Goal: Entertainment & Leisure: Browse casually

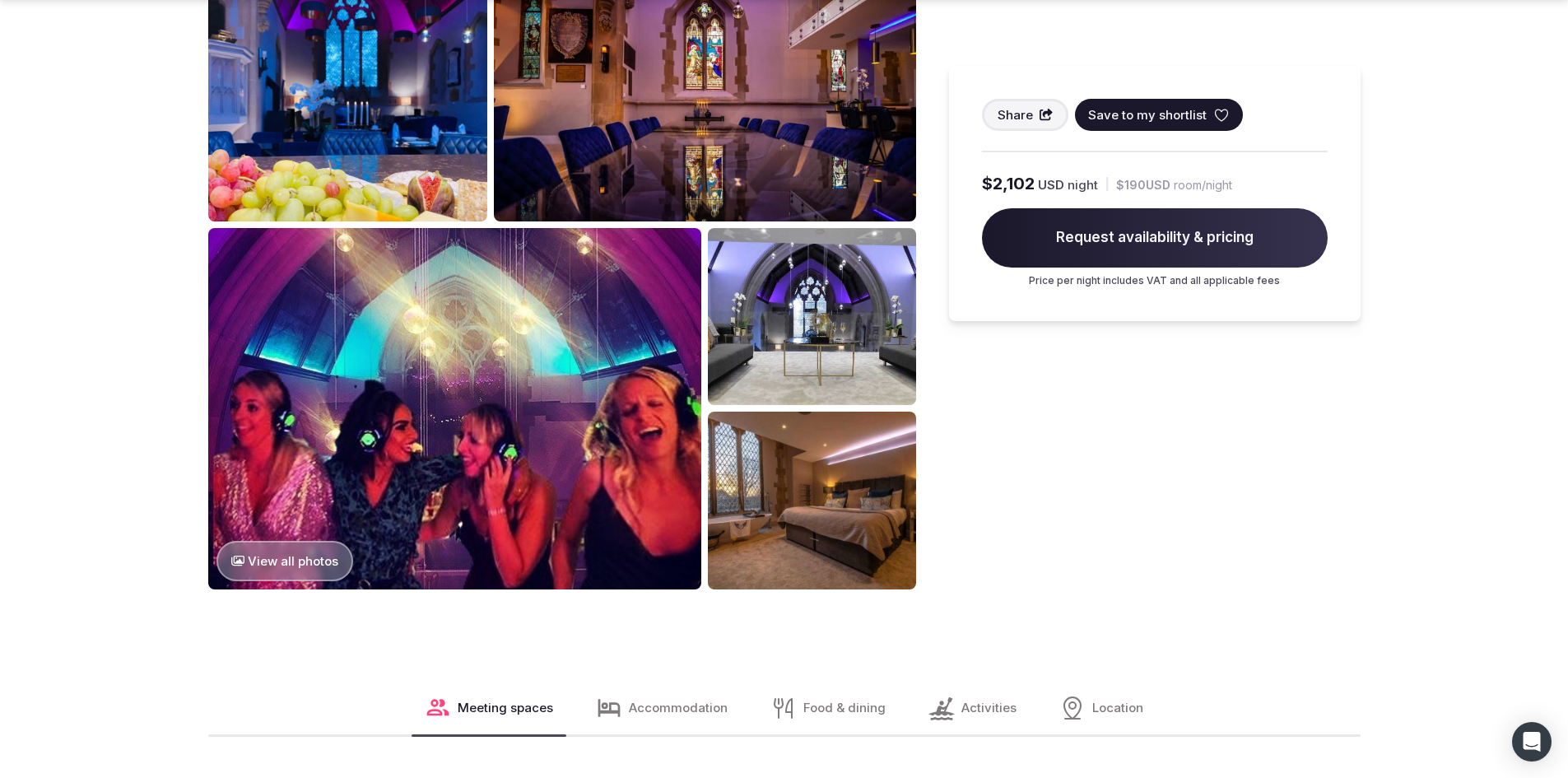
scroll to position [1235, 0]
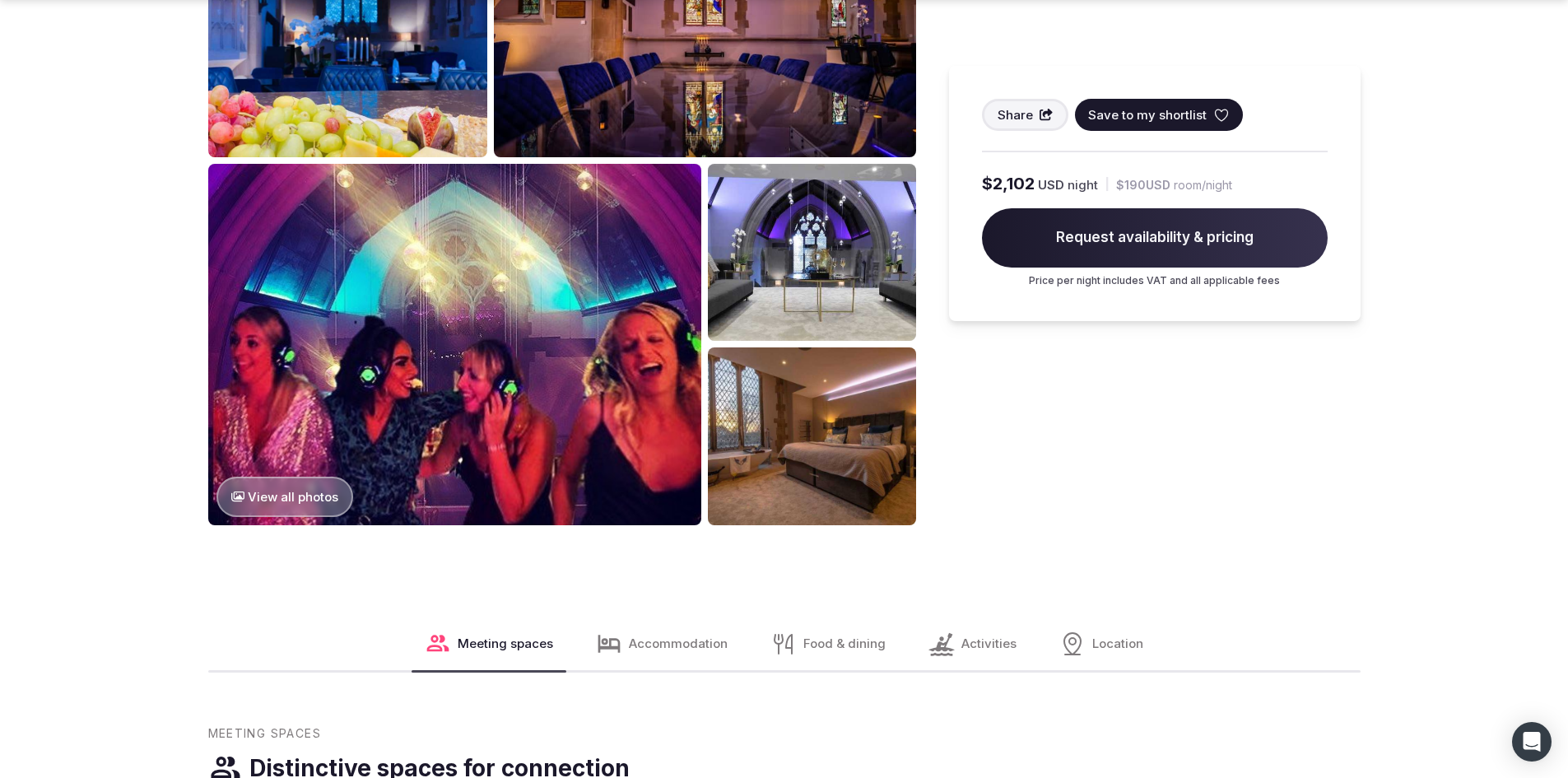
click at [302, 477] on button "View all photos" at bounding box center [285, 496] width 138 height 40
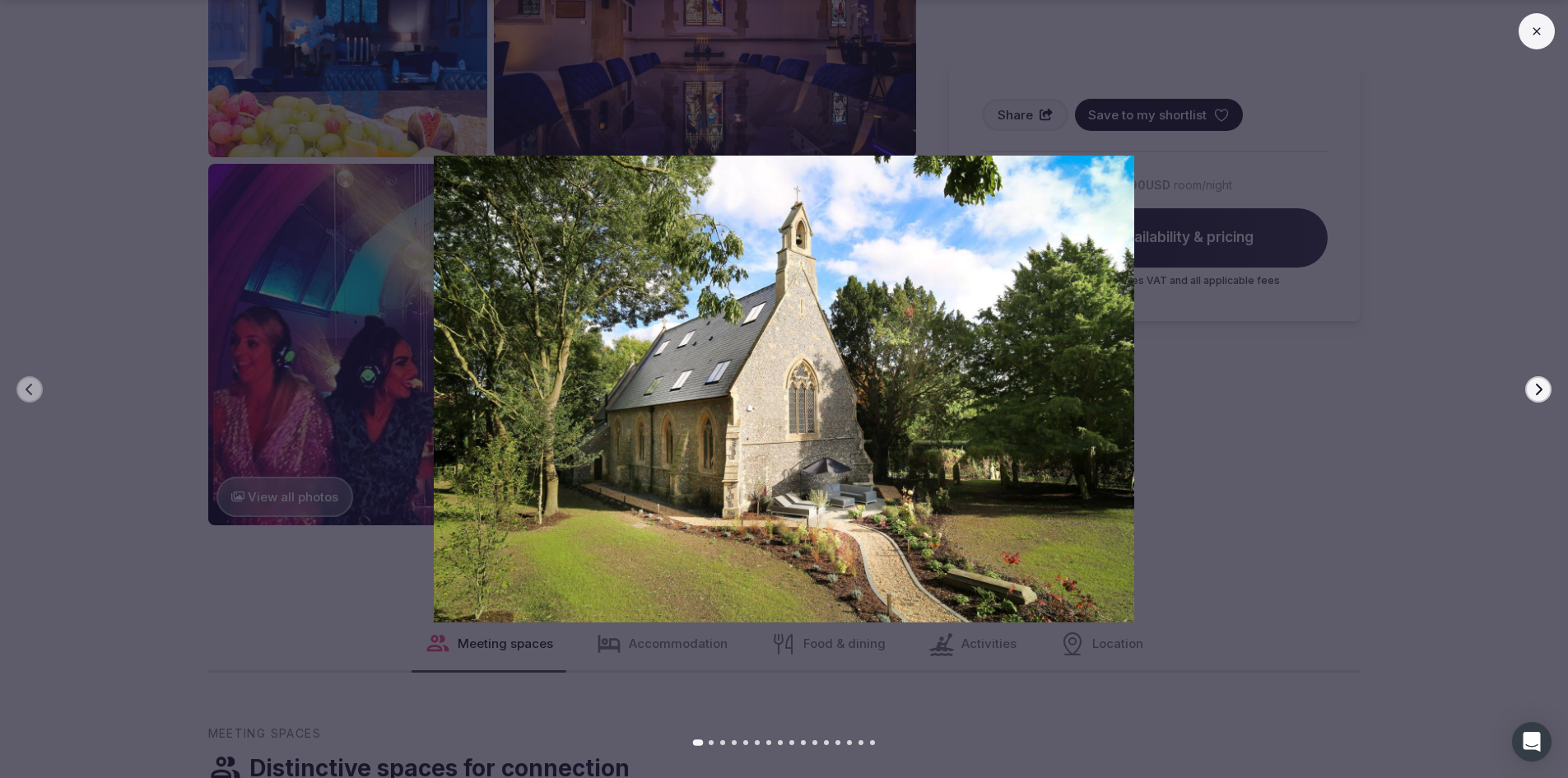
click at [1540, 390] on icon "button" at bounding box center [1539, 389] width 6 height 12
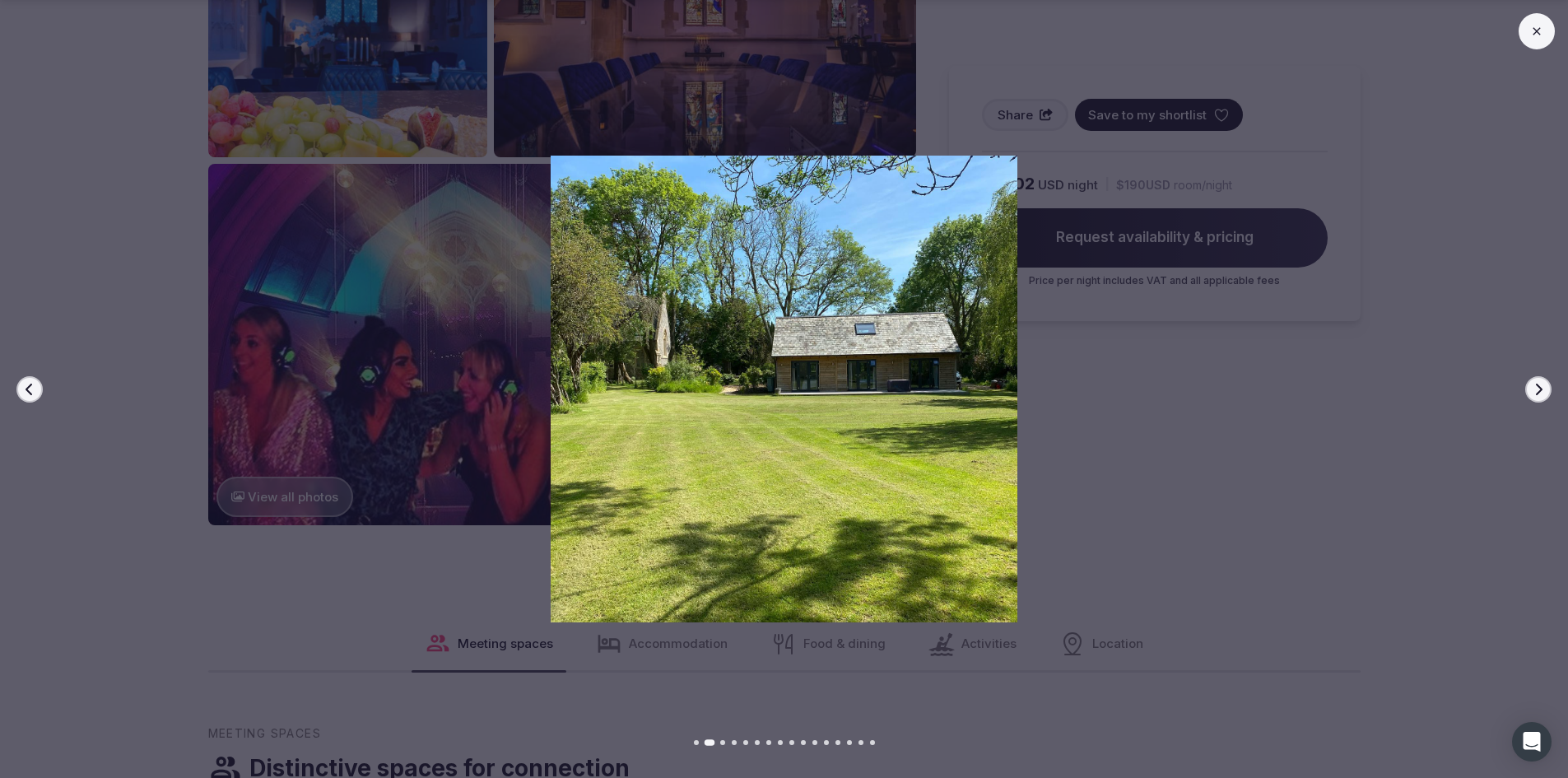
click at [1540, 390] on icon "button" at bounding box center [1539, 389] width 6 height 12
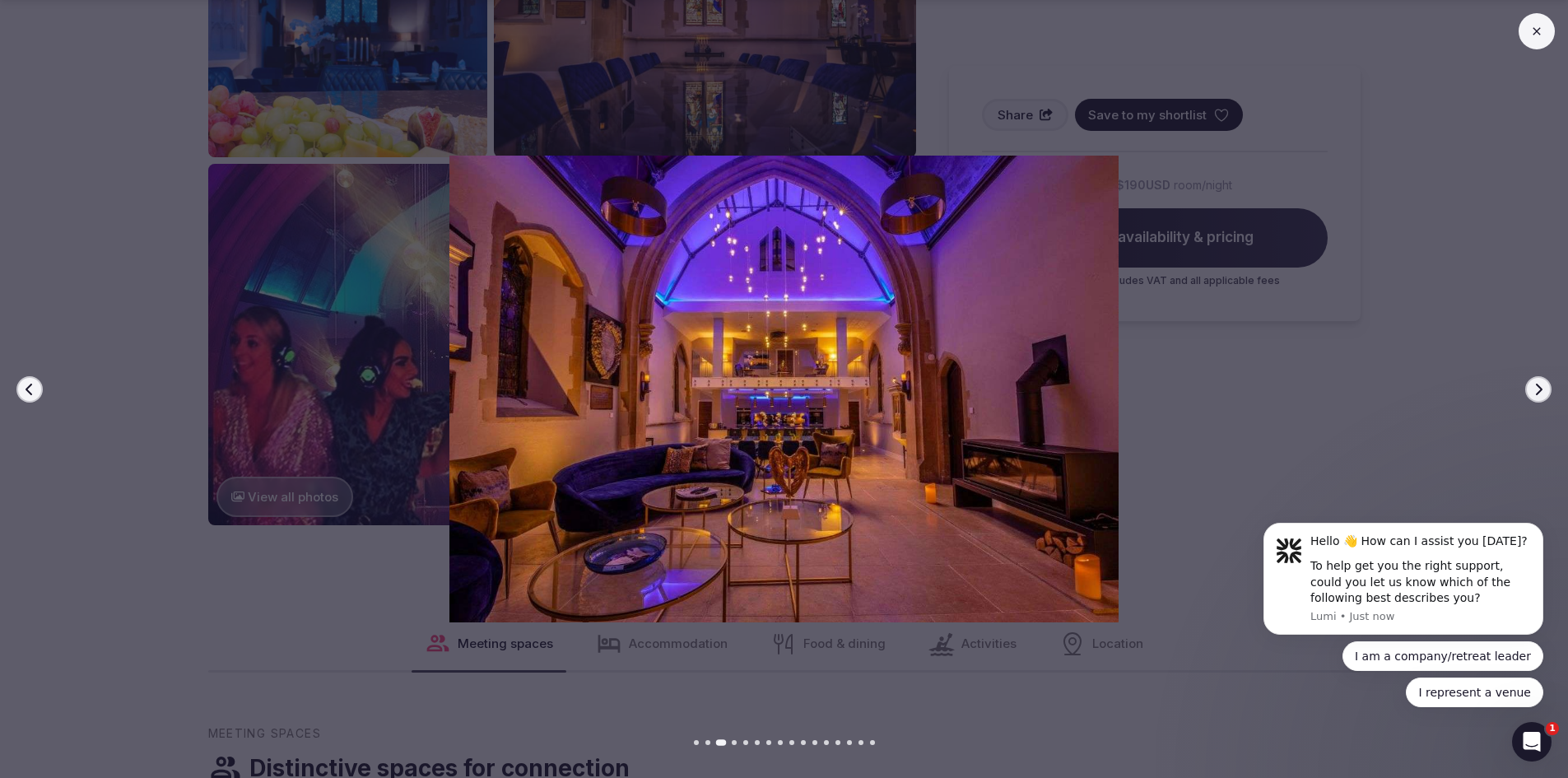
scroll to position [0, 0]
click at [1540, 390] on icon "button" at bounding box center [1539, 389] width 6 height 12
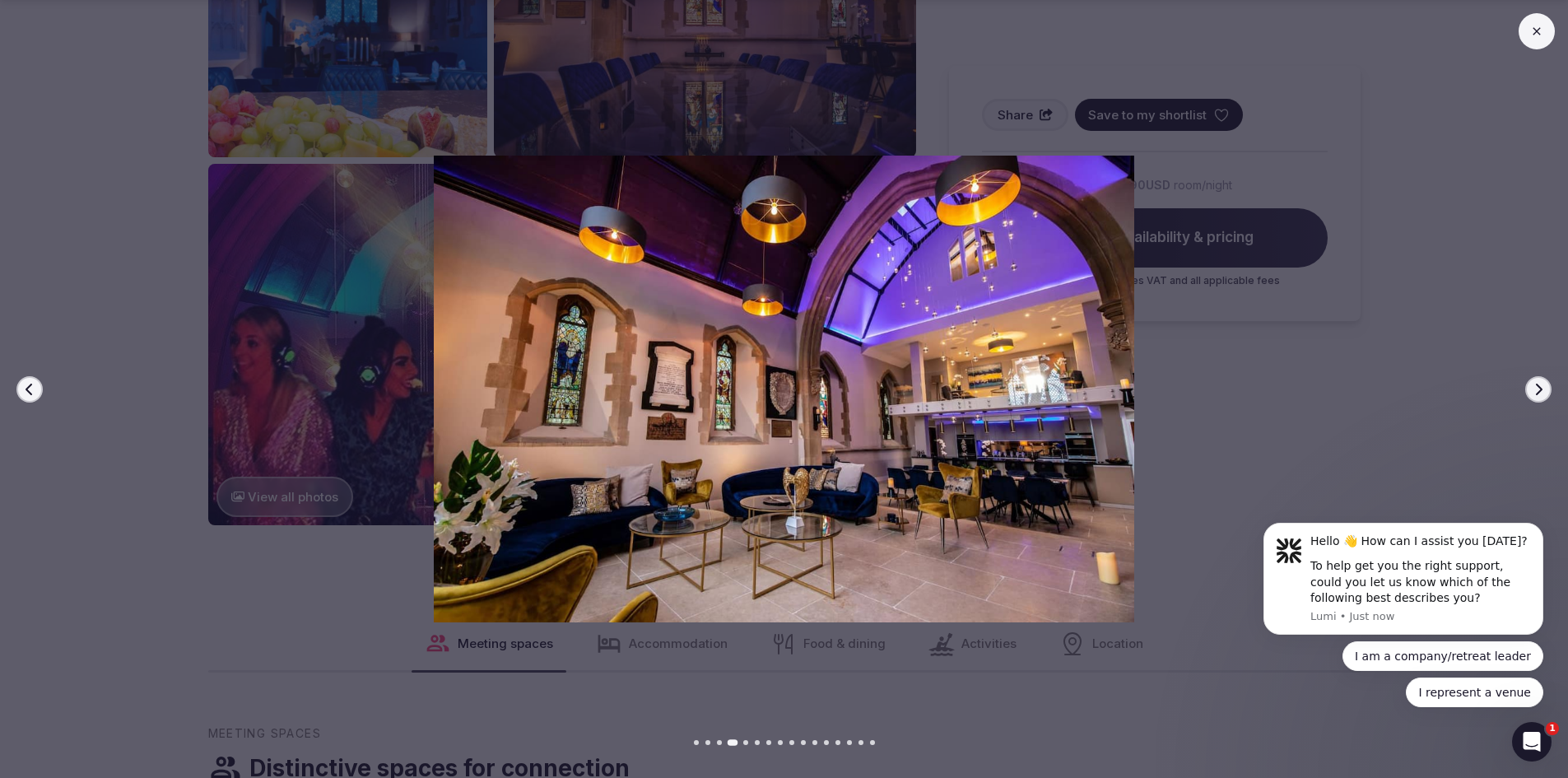
click at [1539, 390] on icon "button" at bounding box center [1538, 389] width 13 height 13
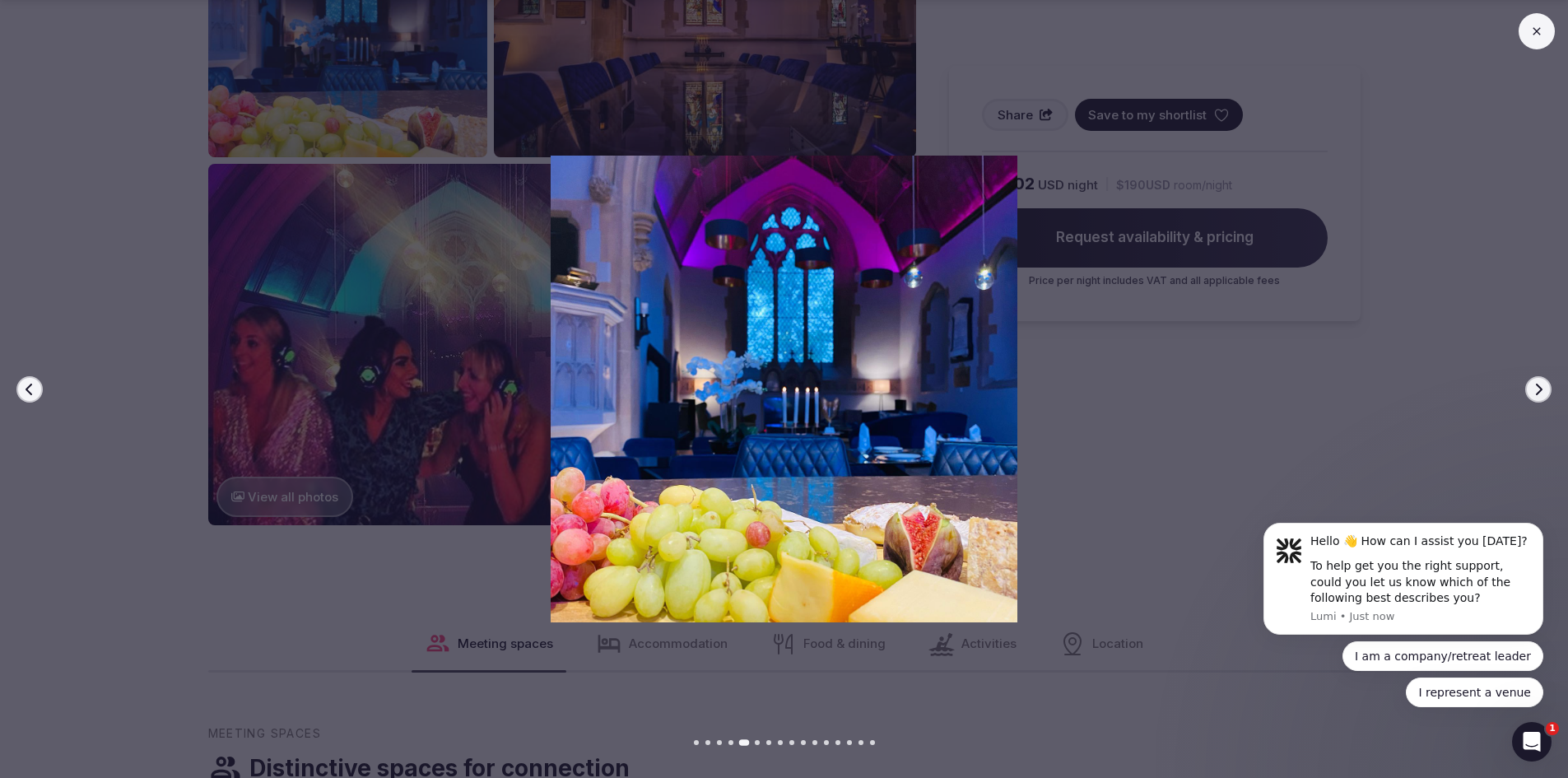
click at [1539, 390] on icon "button" at bounding box center [1538, 389] width 13 height 13
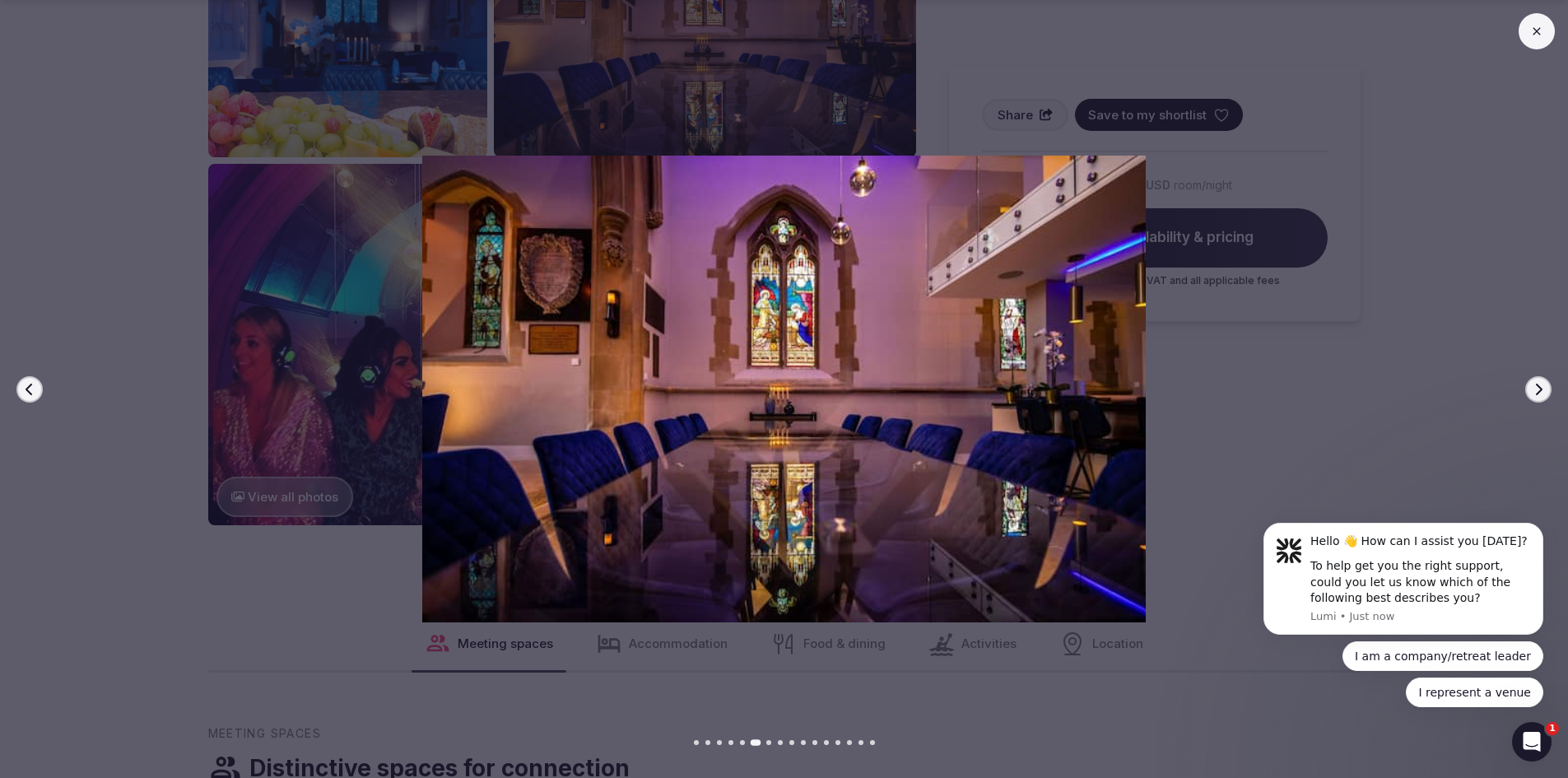
click at [1539, 390] on icon "button" at bounding box center [1538, 389] width 13 height 13
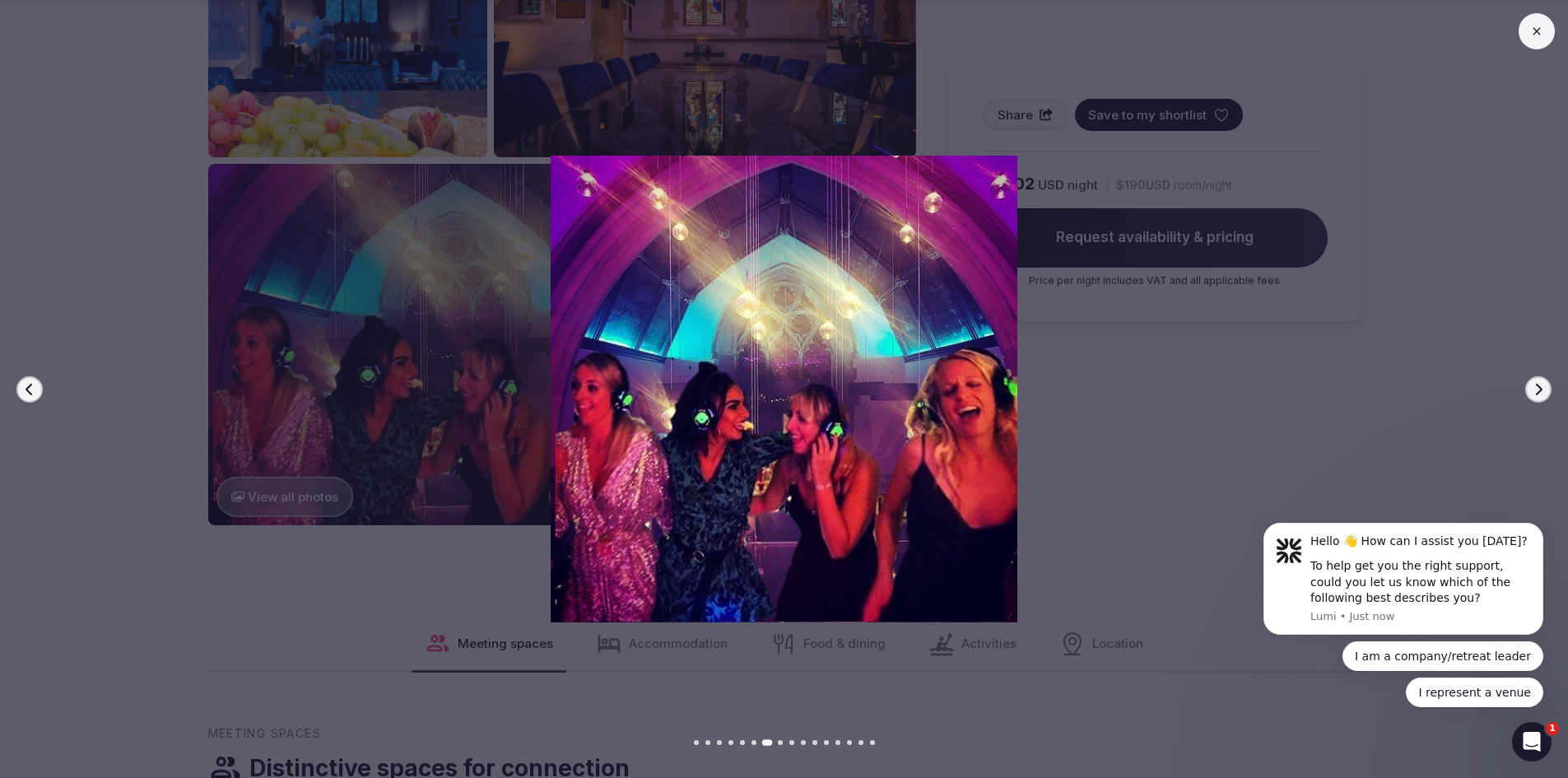
click at [1539, 390] on icon "button" at bounding box center [1538, 389] width 13 height 13
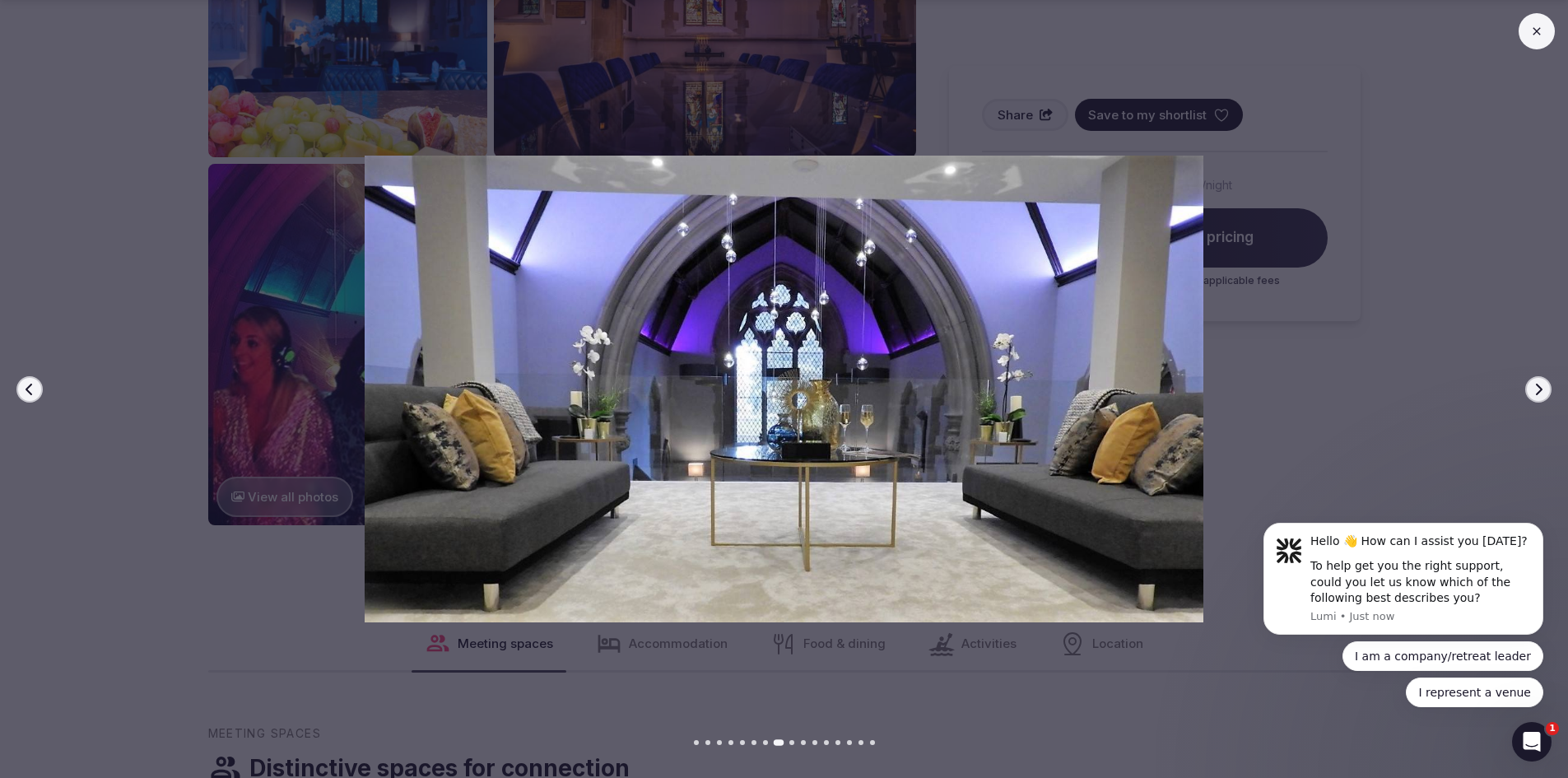
click at [1539, 390] on icon "button" at bounding box center [1538, 389] width 13 height 13
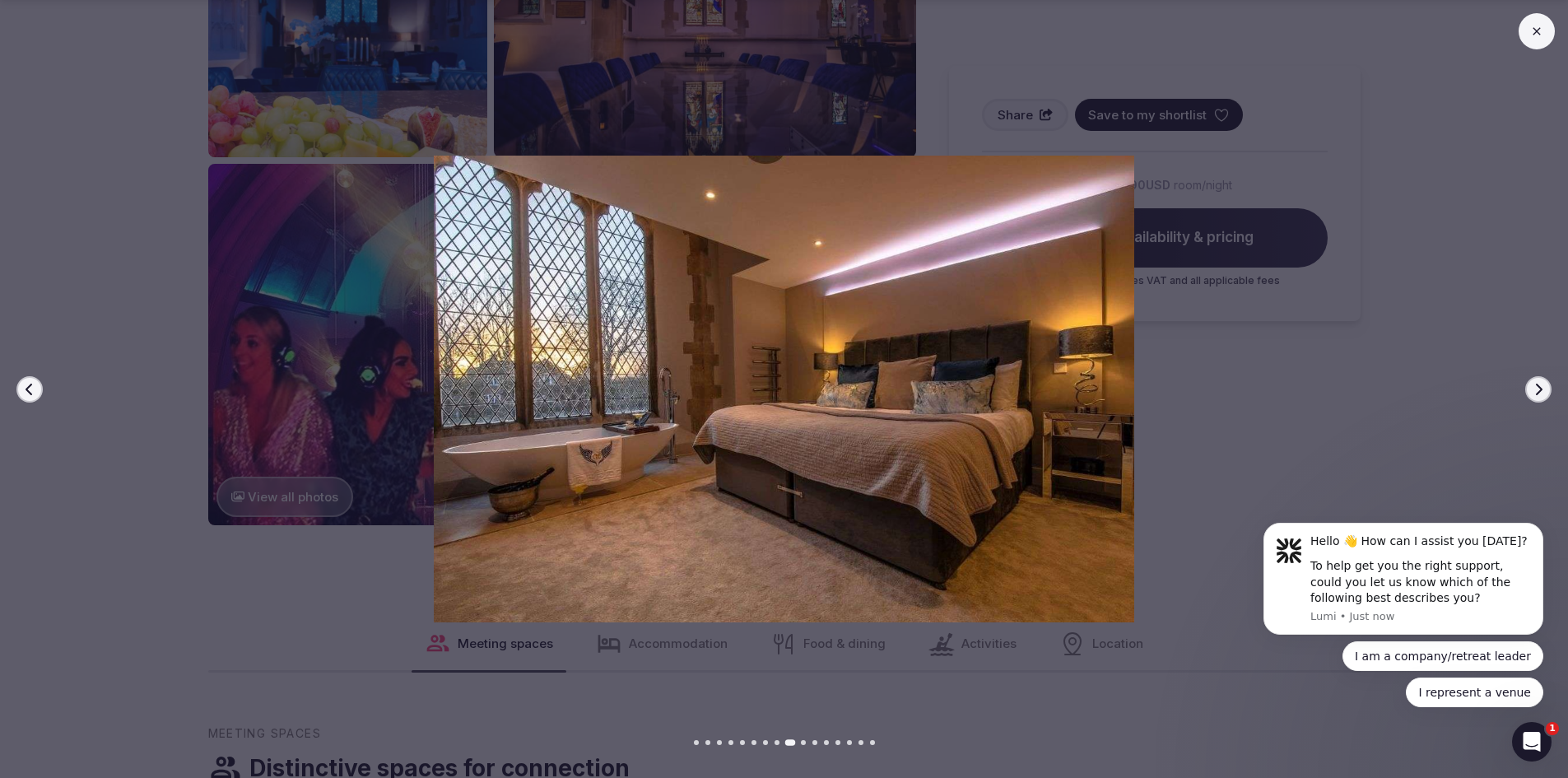
click at [1539, 390] on icon "button" at bounding box center [1538, 389] width 13 height 13
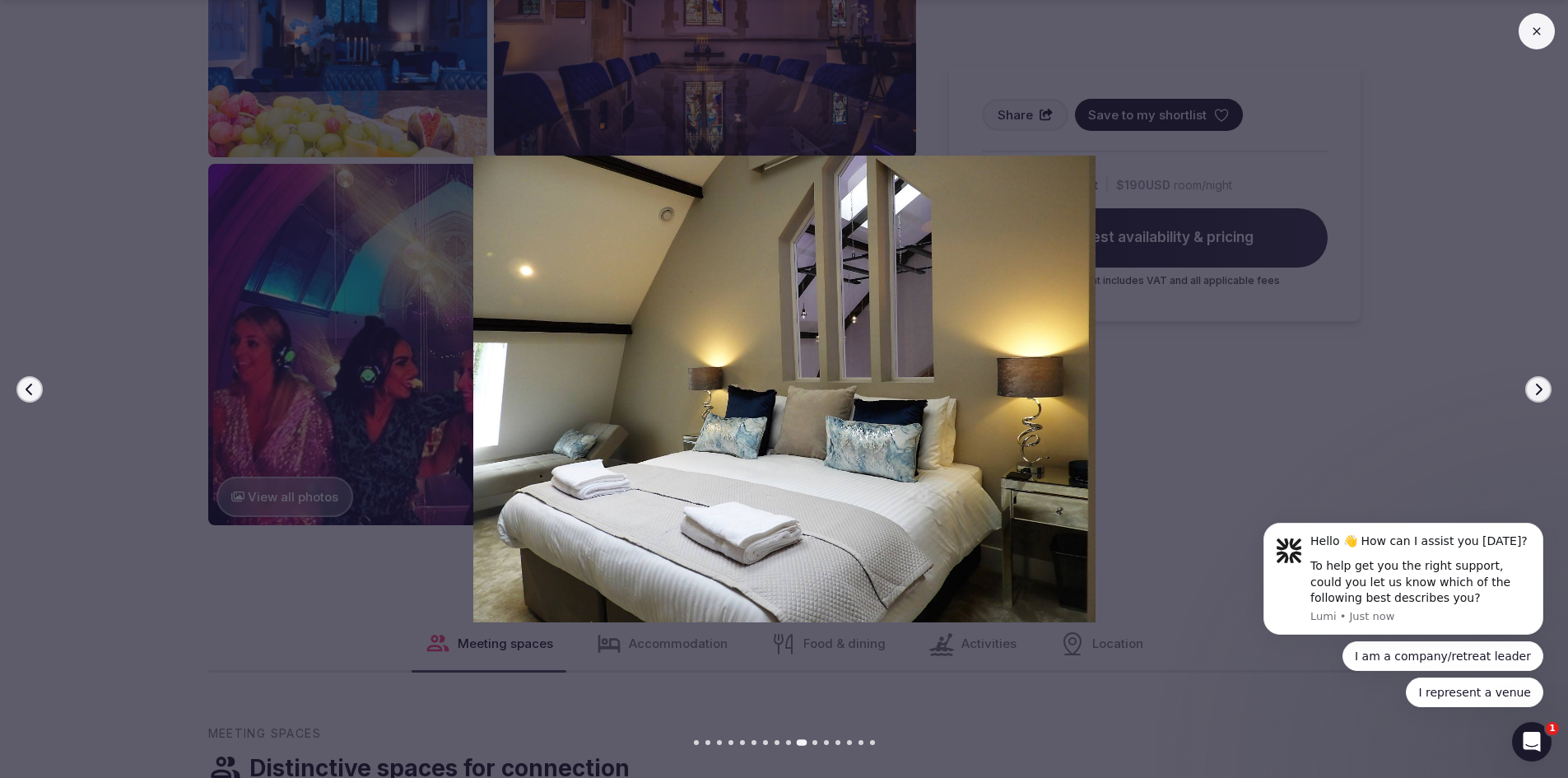
click at [1539, 390] on icon "button" at bounding box center [1538, 389] width 13 height 13
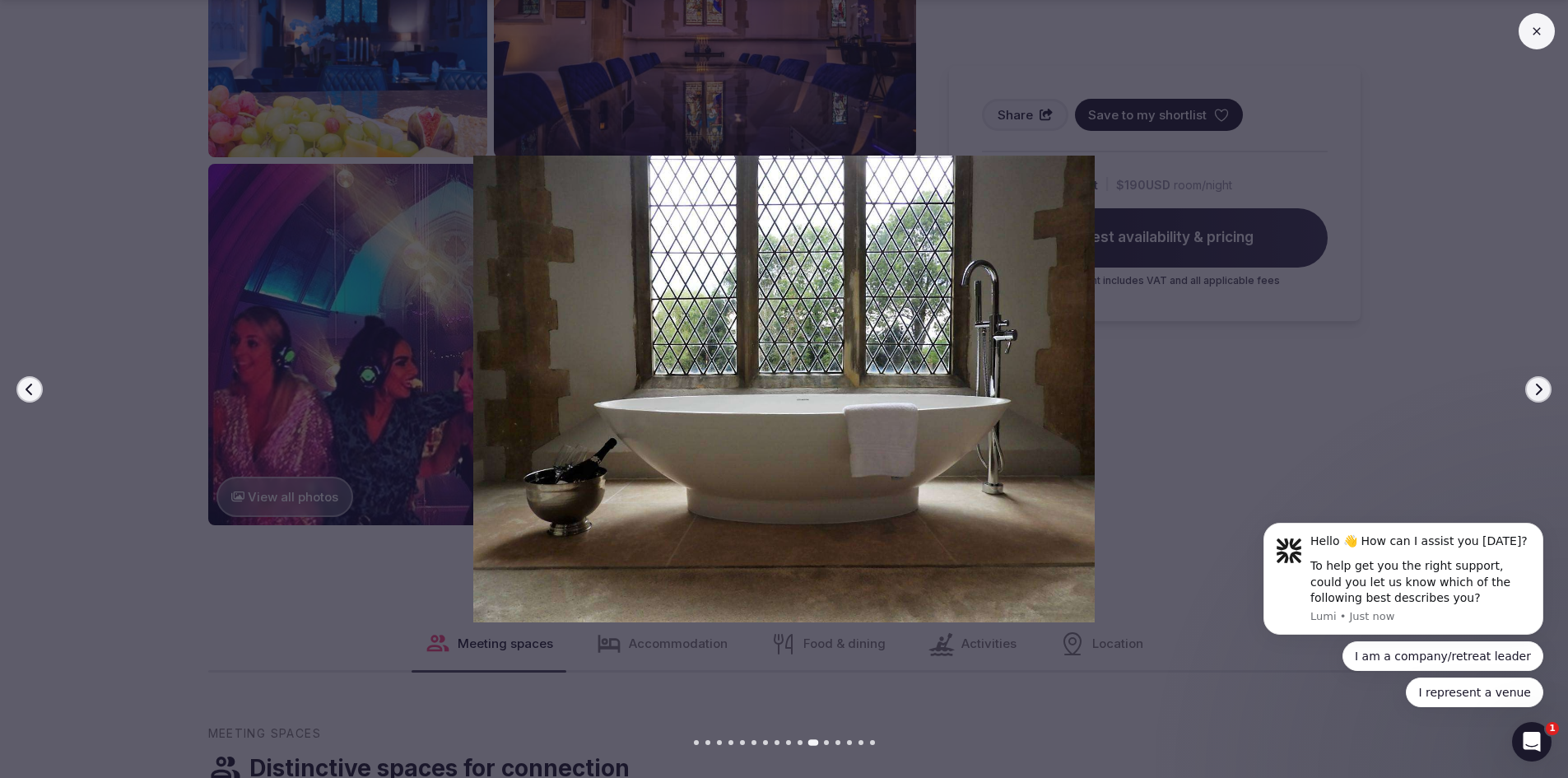
click at [1539, 390] on icon "button" at bounding box center [1538, 389] width 13 height 13
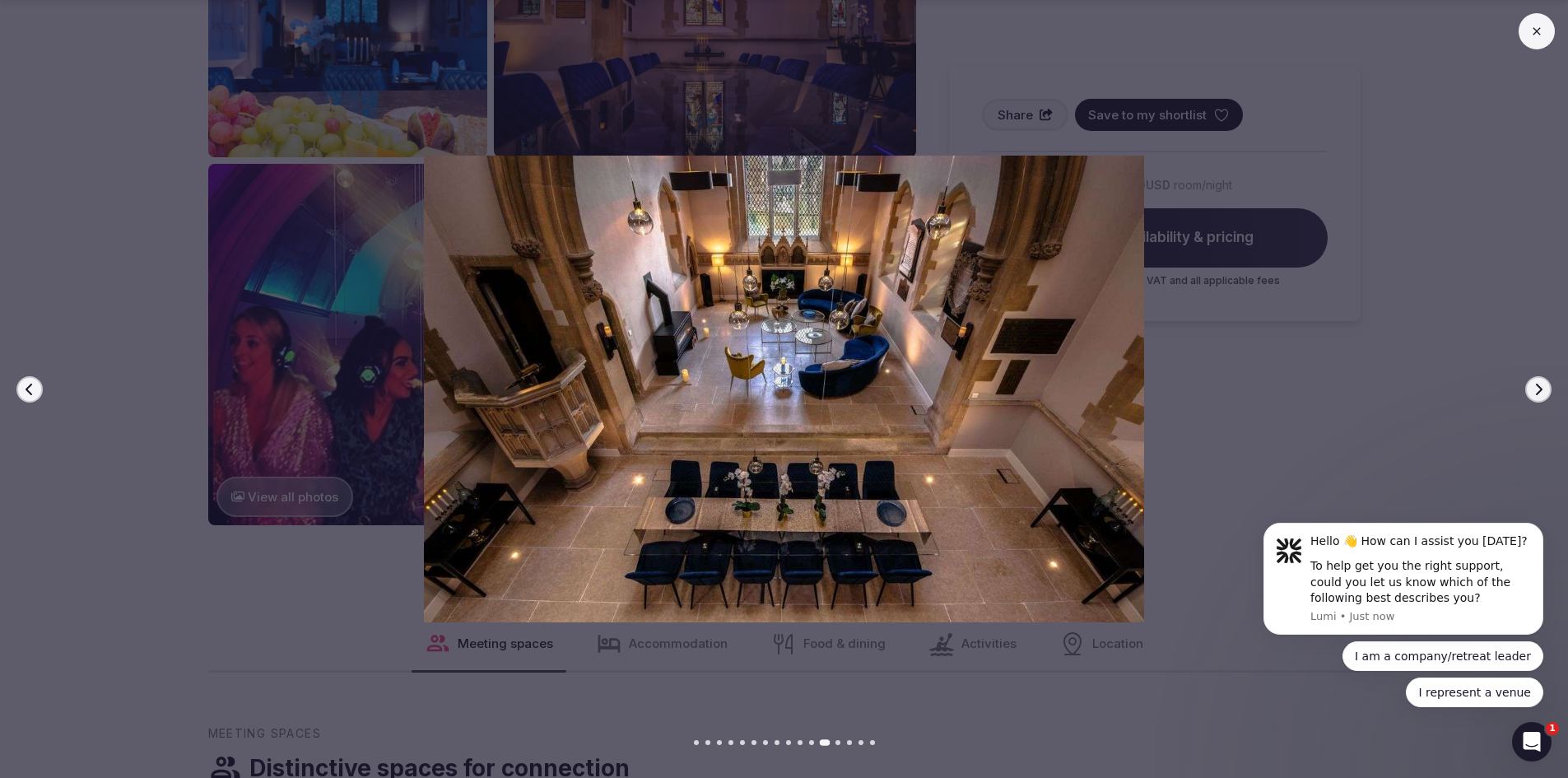
click at [1539, 390] on icon "button" at bounding box center [1538, 389] width 13 height 13
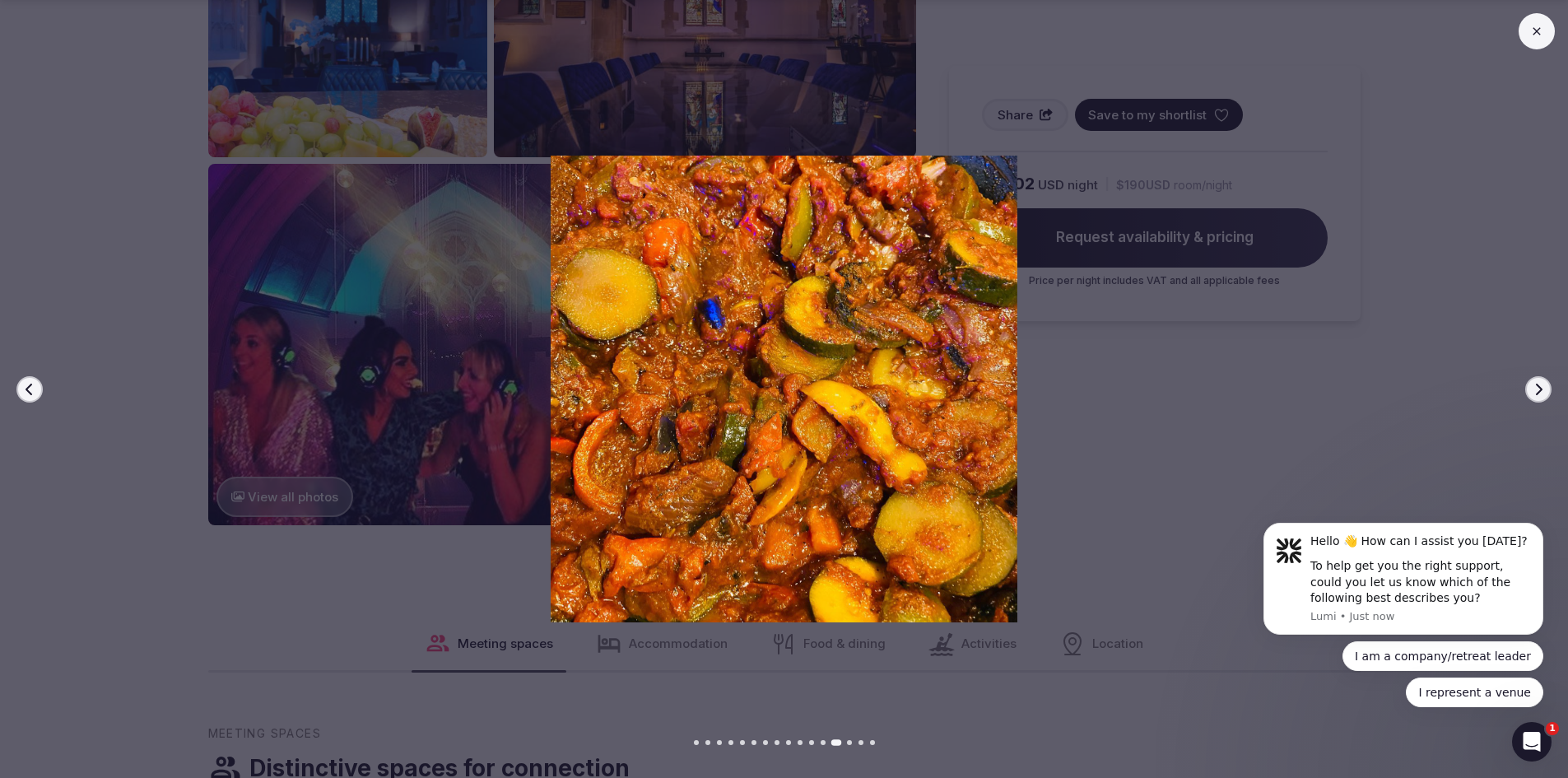
click at [1539, 390] on icon "button" at bounding box center [1538, 389] width 13 height 13
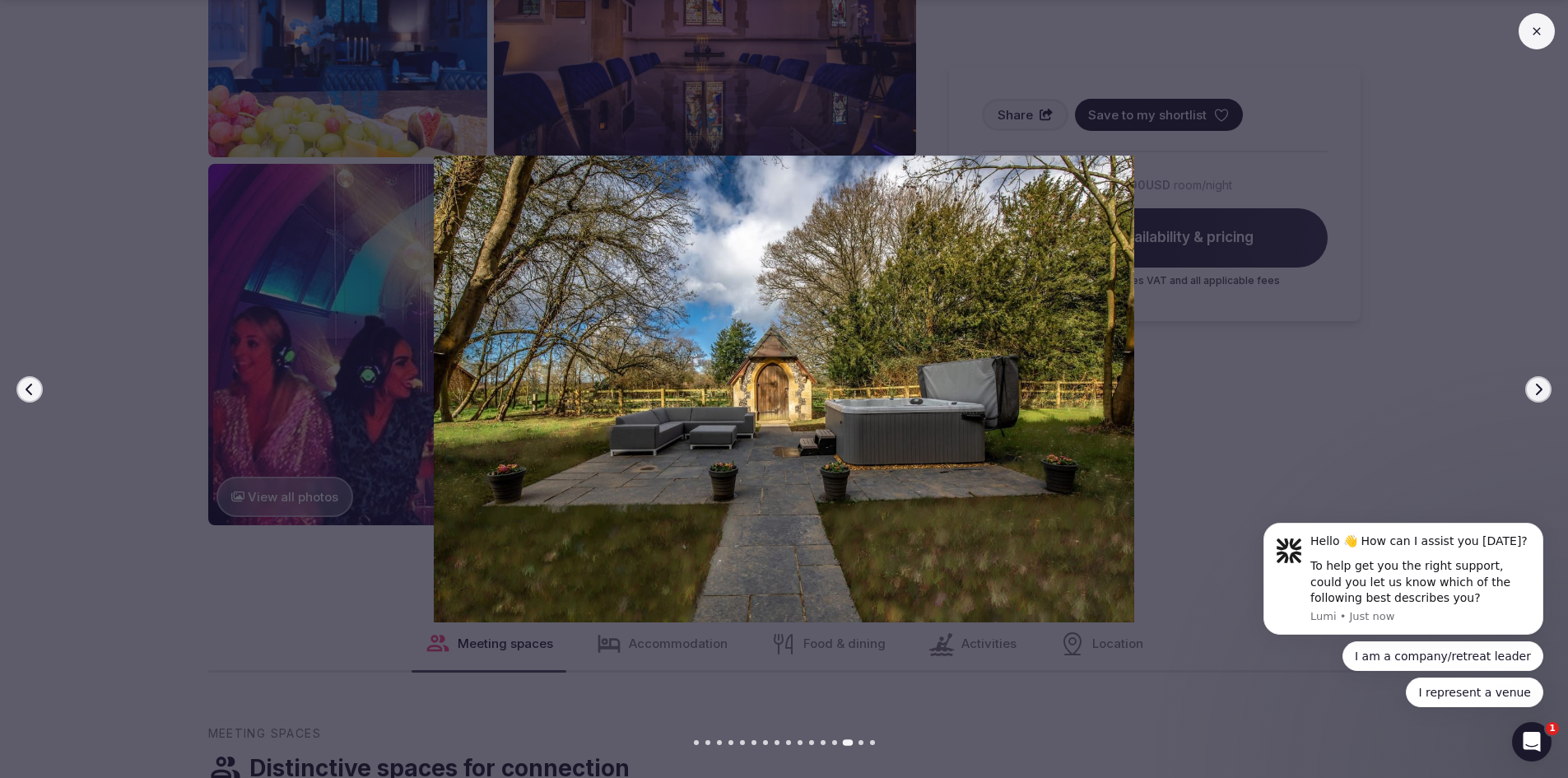
click at [1539, 390] on icon "button" at bounding box center [1538, 389] width 13 height 13
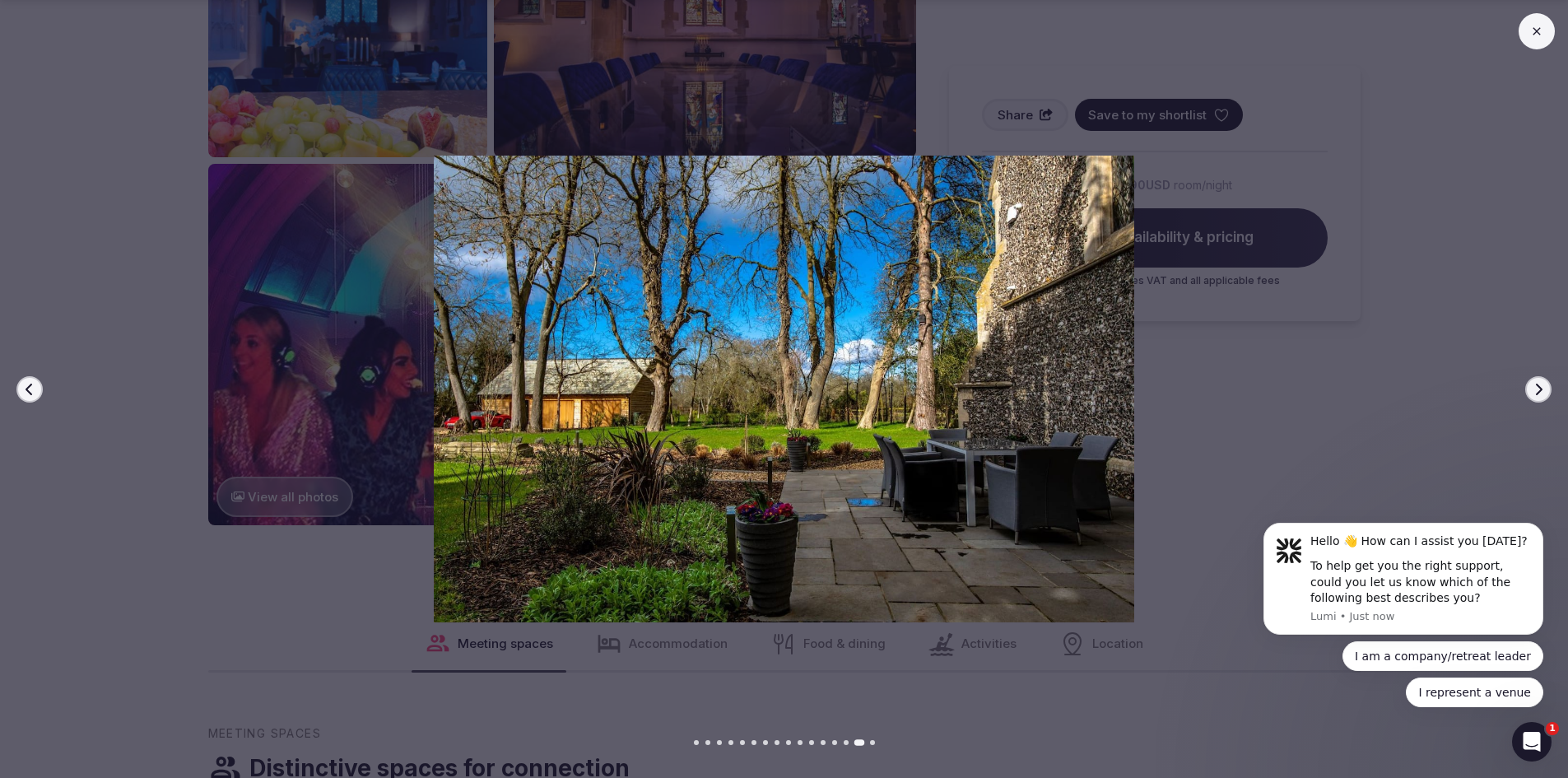
click at [1539, 390] on icon "button" at bounding box center [1538, 389] width 13 height 13
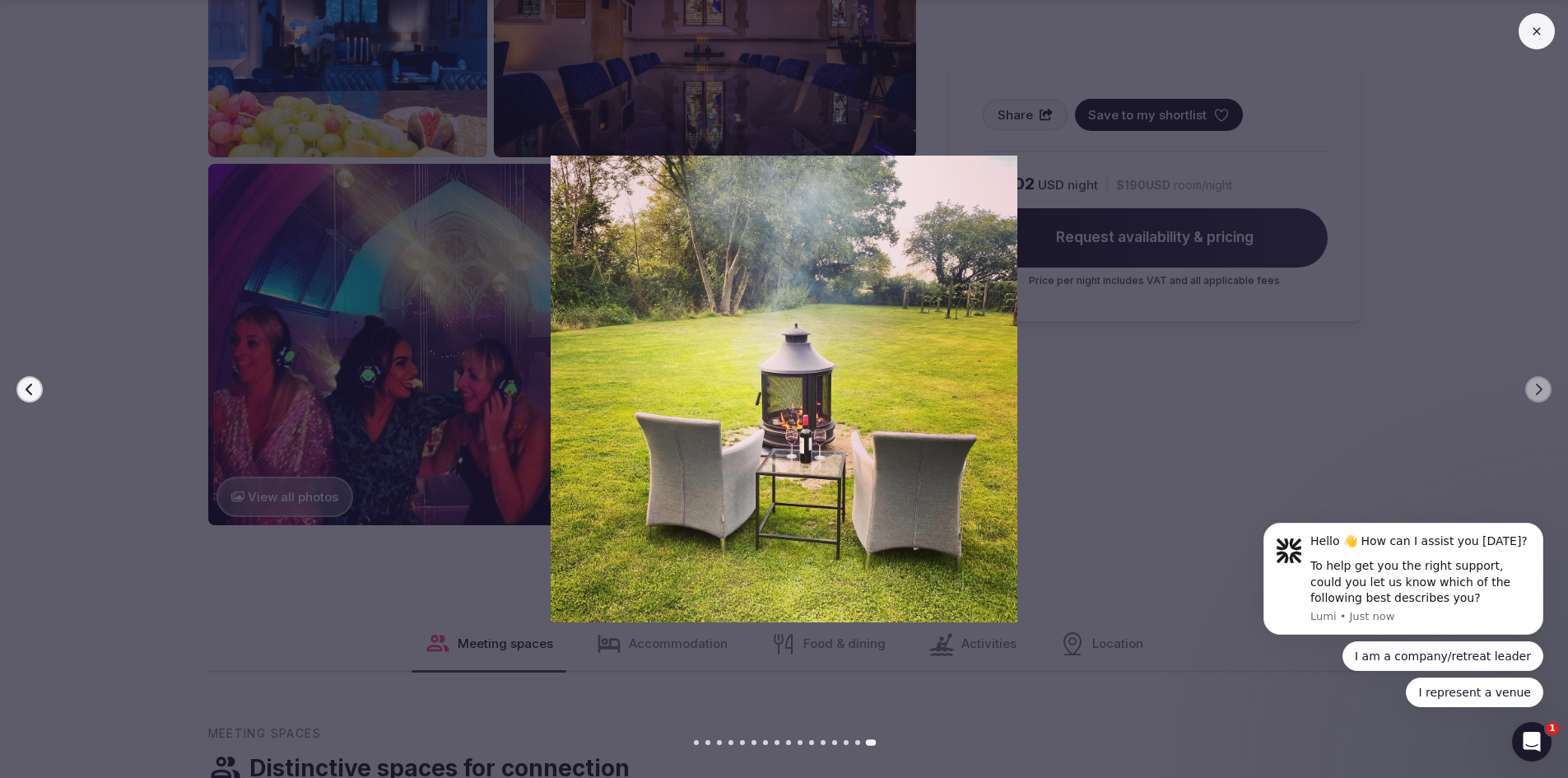
click at [1546, 31] on button at bounding box center [1537, 31] width 36 height 36
